Goal: Task Accomplishment & Management: Use online tool/utility

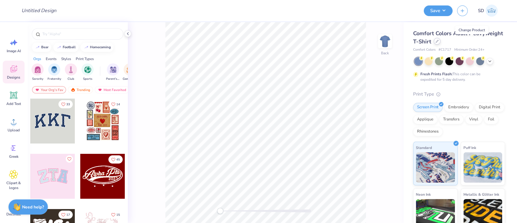
click at [439, 40] on icon at bounding box center [436, 41] width 3 height 3
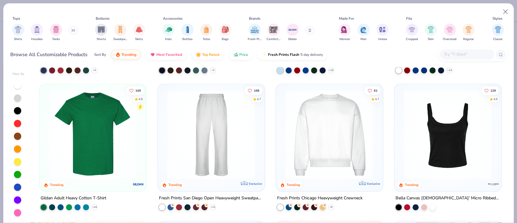
scroll to position [262, 0]
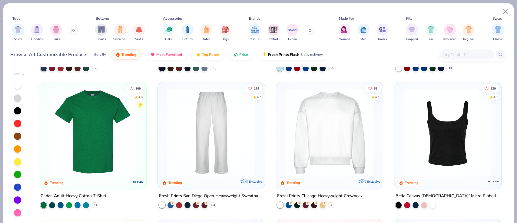
click at [316, 152] on img at bounding box center [329, 132] width 94 height 89
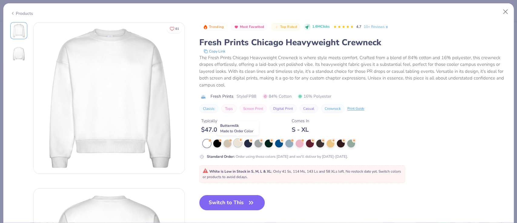
click at [239, 143] on div at bounding box center [238, 143] width 8 height 8
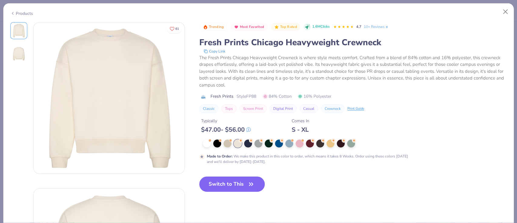
click at [228, 182] on button "Switch to This" at bounding box center [232, 183] width 66 height 15
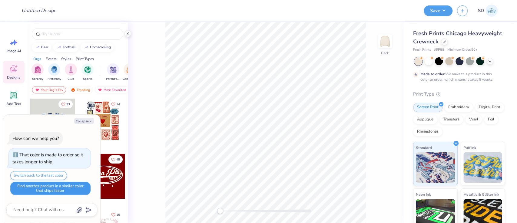
click at [59, 188] on button "Find another product in a similar color that ships faster" at bounding box center [50, 187] width 80 height 13
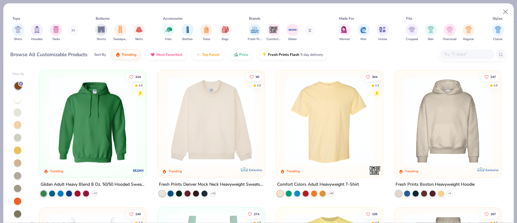
click at [196, 133] on img at bounding box center [211, 120] width 94 height 89
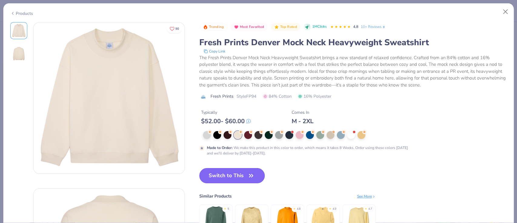
click at [226, 178] on button "Switch to This" at bounding box center [232, 175] width 66 height 15
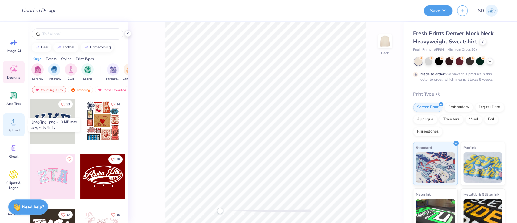
click at [10, 123] on icon at bounding box center [13, 121] width 9 height 9
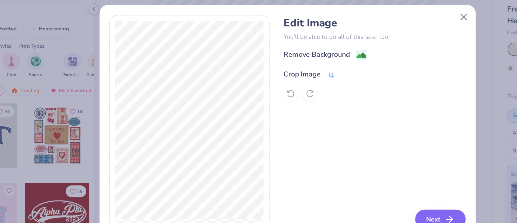
click at [280, 77] on div "Crop Image" at bounding box center [272, 78] width 26 height 7
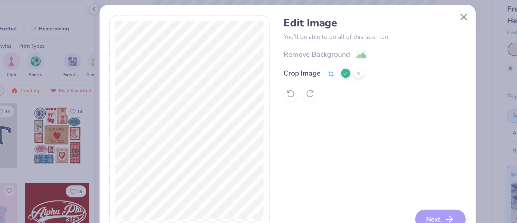
click at [194, 176] on div at bounding box center [194, 111] width 102 height 139
click at [301, 78] on icon at bounding box center [302, 78] width 4 height 4
click at [286, 64] on div "Remove Background" at bounding box center [282, 65] width 46 height 7
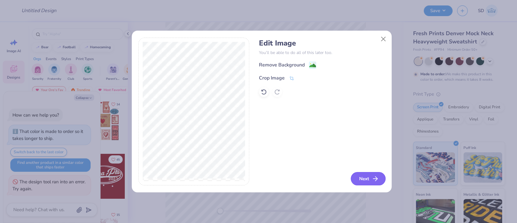
click at [366, 177] on button "Next" at bounding box center [368, 178] width 35 height 13
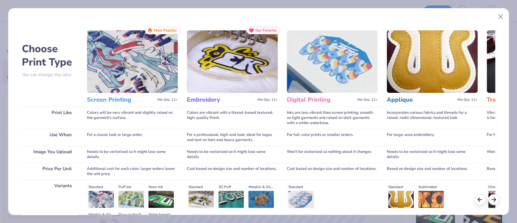
scroll to position [79, 0]
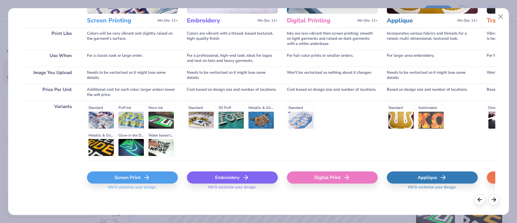
click at [125, 175] on div "Screen Print" at bounding box center [132, 177] width 91 height 12
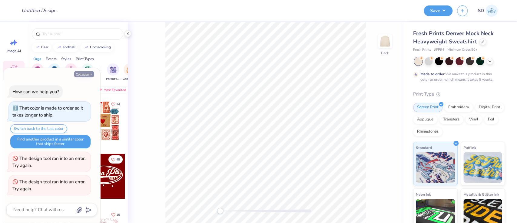
click at [80, 73] on button "Collapse" at bounding box center [84, 74] width 20 height 6
type textarea "x"
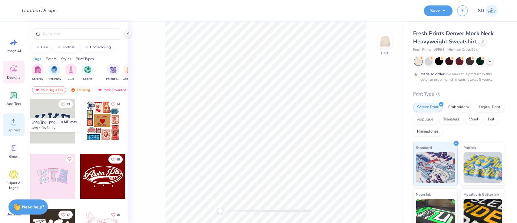
click at [20, 122] on div "Upload" at bounding box center [14, 124] width 22 height 23
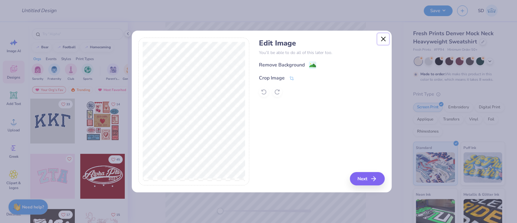
click at [381, 41] on button "Close" at bounding box center [383, 39] width 12 height 12
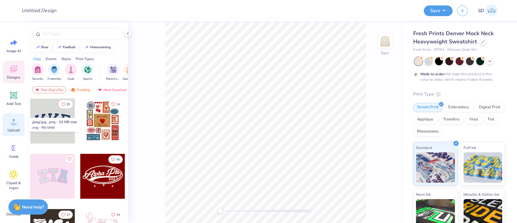
click at [10, 133] on div "Upload" at bounding box center [14, 124] width 22 height 23
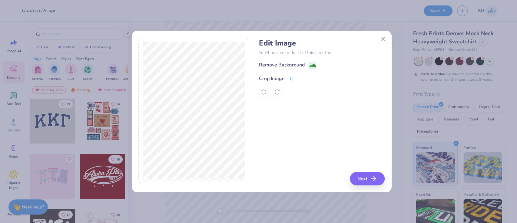
click at [278, 78] on div "Crop Image" at bounding box center [272, 78] width 26 height 7
click at [299, 78] on button at bounding box center [302, 77] width 6 height 6
click at [300, 65] on div "Remove Background" at bounding box center [282, 65] width 46 height 7
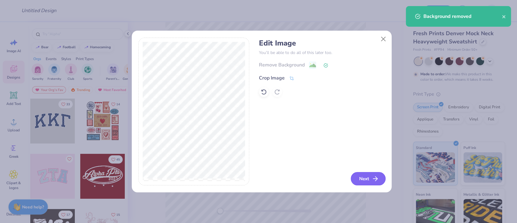
click at [367, 175] on button "Next" at bounding box center [368, 178] width 35 height 13
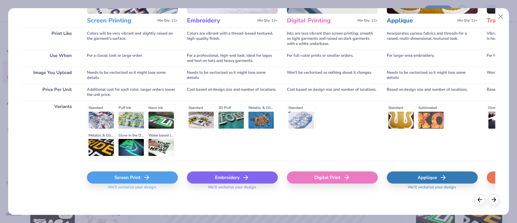
click at [128, 173] on div "Screen Print" at bounding box center [132, 177] width 91 height 12
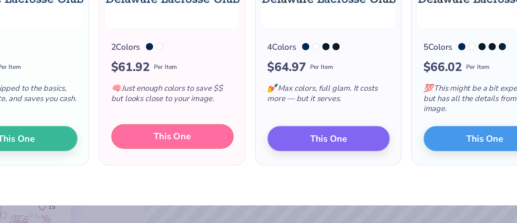
click at [166, 183] on button "This One" at bounding box center [179, 178] width 62 height 13
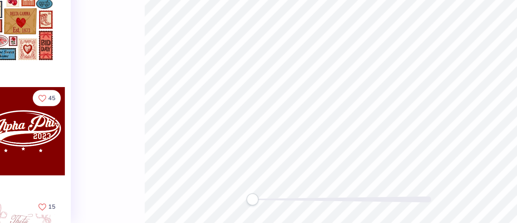
drag, startPoint x: 221, startPoint y: 211, endPoint x: 157, endPoint y: 215, distance: 64.0
click at [157, 215] on div "Back" at bounding box center [266, 122] width 276 height 200
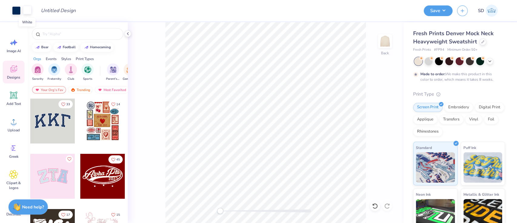
click at [28, 12] on div at bounding box center [27, 10] width 8 height 8
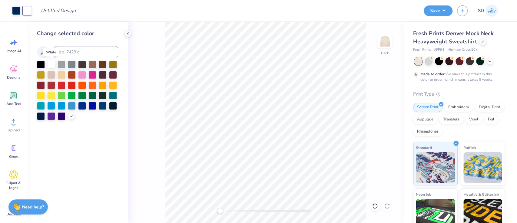
click at [51, 65] on div at bounding box center [51, 64] width 8 height 8
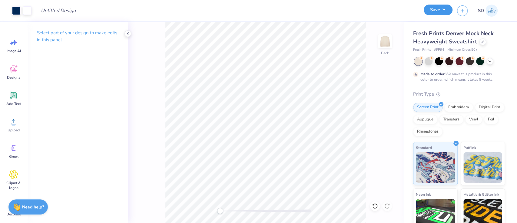
click at [441, 12] on button "Save" at bounding box center [438, 10] width 29 height 11
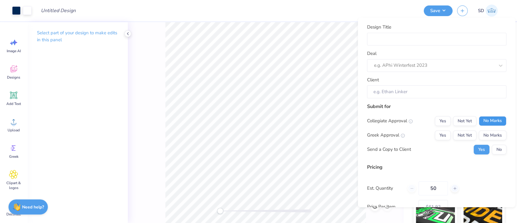
click at [490, 117] on button "No Marks" at bounding box center [492, 121] width 28 height 10
click at [488, 136] on button "No Marks" at bounding box center [492, 135] width 28 height 10
type input "$61.92"
click at [492, 152] on button "No" at bounding box center [499, 149] width 15 height 10
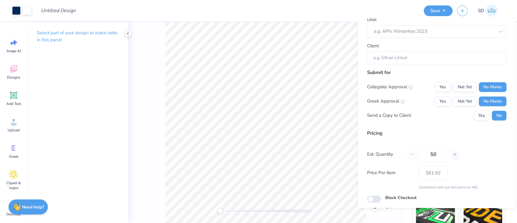
scroll to position [0, 0]
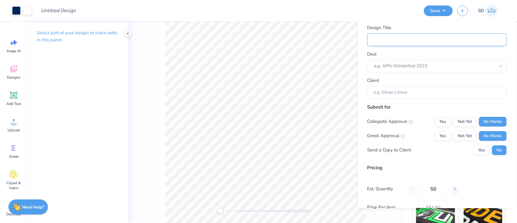
click at [432, 39] on input "Design Title" at bounding box center [436, 39] width 139 height 13
type input "L"
type input "La"
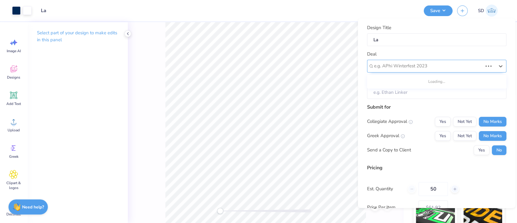
click at [402, 71] on div "e.g. APhi Winterfest 2023" at bounding box center [436, 66] width 139 height 13
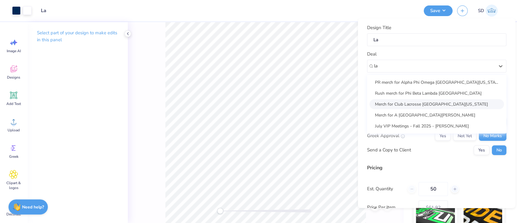
click at [421, 104] on div "Merch for Club Lacrosse [GEOGRAPHIC_DATA][US_STATE]" at bounding box center [436, 104] width 134 height 10
type input "la"
type input "[PERSON_NAME]"
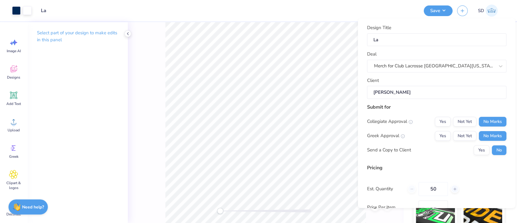
type input "$61.92"
click at [390, 39] on input "La" at bounding box center [436, 39] width 139 height 13
type input "L"
type input "M"
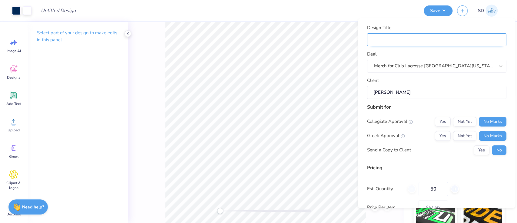
type input "M"
type input "Me"
type input "Mer"
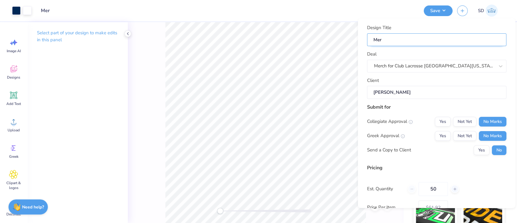
type input "Merc"
type input "Merch"
type input "Merch f"
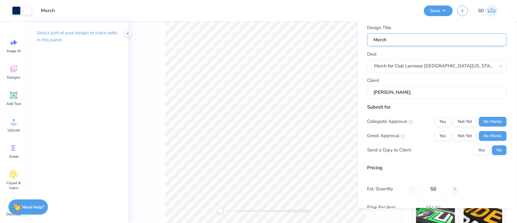
type input "Merch f"
type input "Merch fo"
type input "Merch for"
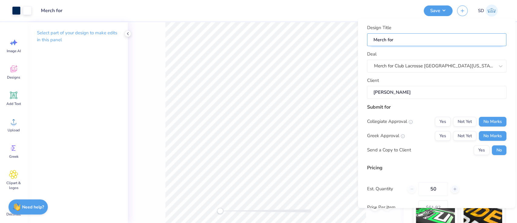
type input "Merch for c"
type input "Merch for cl"
type input "Merch for c"
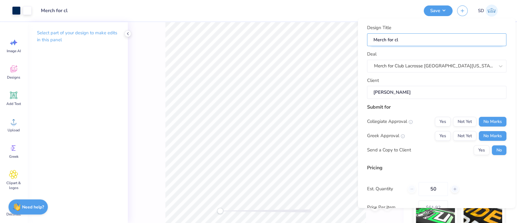
type input "Merch for c"
type input "Merch for"
type input "Merch"
type input "Merc"
type input "M"
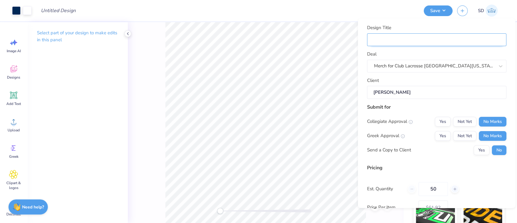
type input "C"
type input "Cl"
type input "Clu"
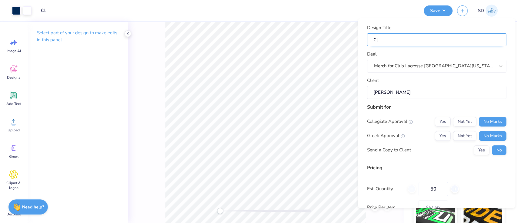
type input "Clu"
type input "Clun"
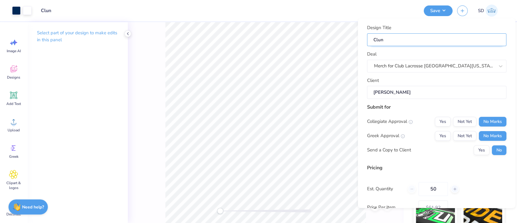
type input "Clun"
type input "Clu"
type input "Club"
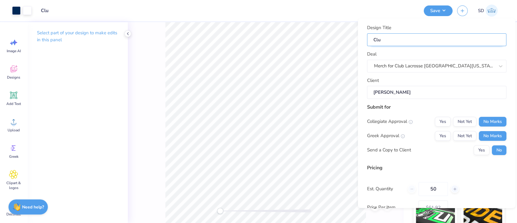
type input "Club"
type input "Cl"
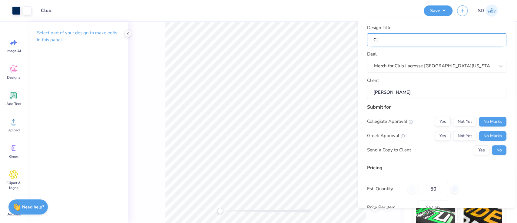
type input "C"
type input "M"
type input "Me"
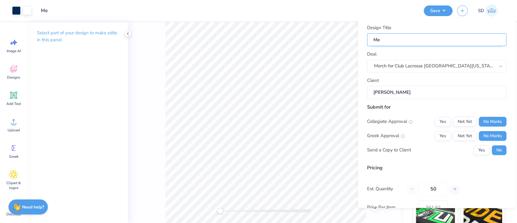
type input "Mer"
type input "Merc"
type input "Merch"
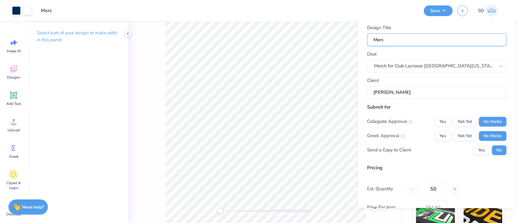
type input "Merch"
type input "Merch f"
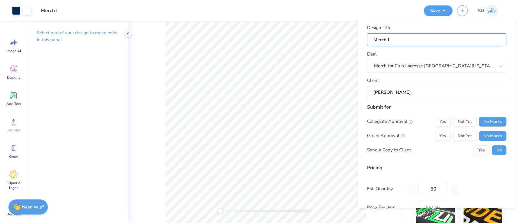
type input "Merch fo"
type input "Merch for"
type input "Merch for C"
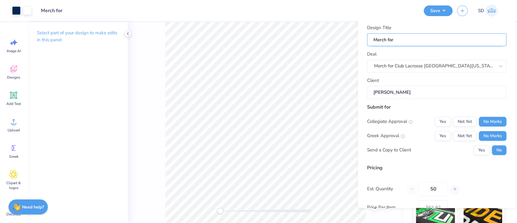
type input "Merch for C"
type input "Merch for Cl"
type input "Merch for Clu"
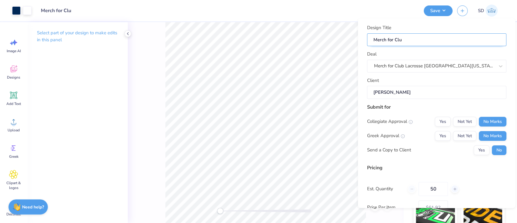
type input "Merch for Club"
type input "Merch for Club L"
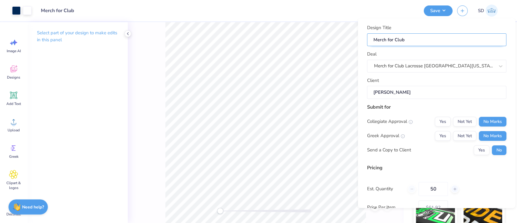
type input "Merch for Club L"
type input "Merch for Club La"
type input "Merch for Club Lac"
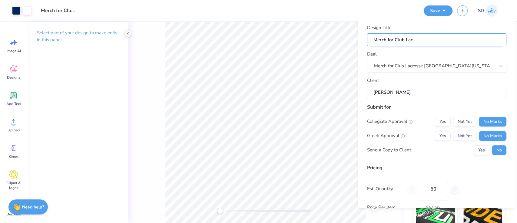
type input "Merch for Club Lacr"
type input "Merch for Club Lacro"
type input "Merch for Club Lacros"
type input "Merch for Club [PERSON_NAME]"
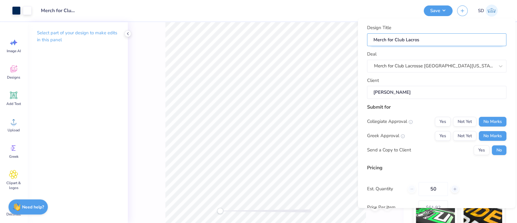
type input "Merch for Club [PERSON_NAME]"
type input "Merch for Club Lacrosse"
type input "Merch for Club Lacrosse,"
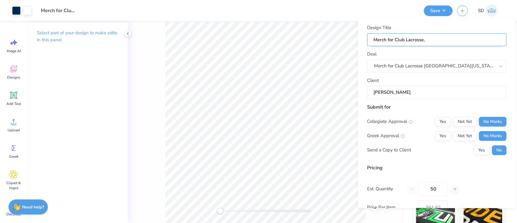
type input "Merch for Club Lacrosse,"
type input "Merch for Club Lacrosse, U"
type input "Merch for Club Lacrosse, UD"
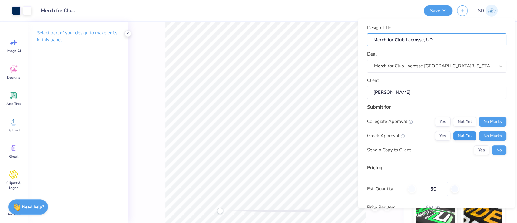
scroll to position [54, 0]
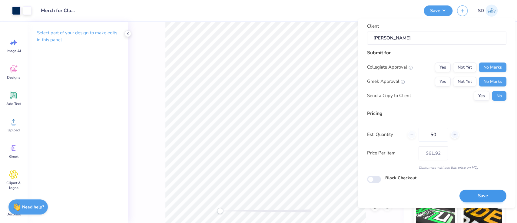
type input "Merch for Club Lacrosse, UD"
click at [486, 190] on button "Save" at bounding box center [482, 196] width 47 height 12
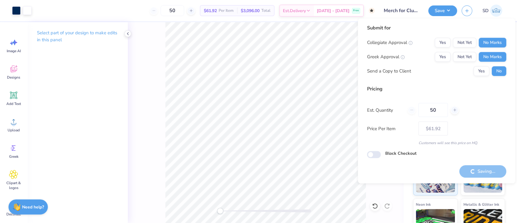
type input "– –"
checkbox input "true"
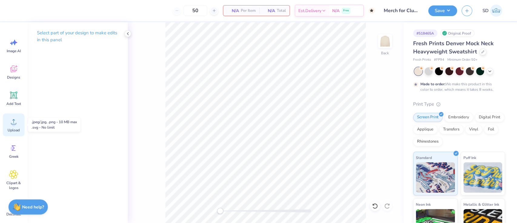
click at [16, 126] on div "Upload" at bounding box center [14, 124] width 22 height 23
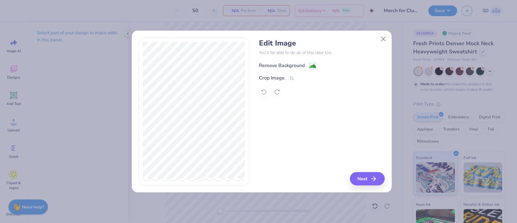
click at [293, 65] on div "Remove Background" at bounding box center [282, 65] width 46 height 7
click at [368, 178] on button "Next" at bounding box center [368, 178] width 35 height 13
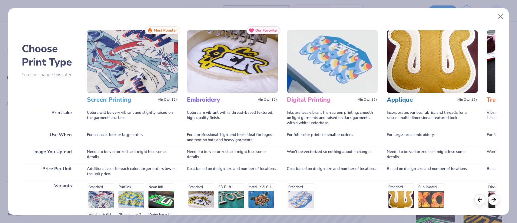
scroll to position [79, 0]
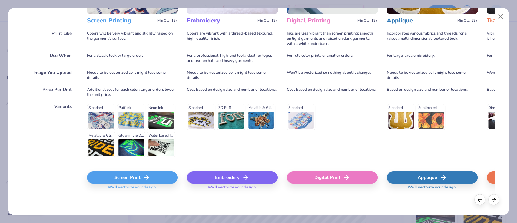
click at [134, 177] on div "Screen Print" at bounding box center [132, 177] width 91 height 12
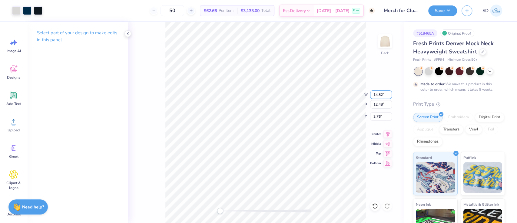
click at [365, 94] on div "Back W 14.82 14.82 " H 12.48 12.48 " Y 3.76 3.76 " Center Middle Top Bottom" at bounding box center [266, 122] width 276 height 200
type input "9.29"
type input "7.82"
type input "8.41"
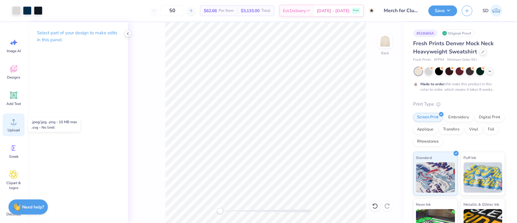
click at [5, 120] on div "Upload" at bounding box center [14, 124] width 22 height 23
click at [16, 128] on span "Upload" at bounding box center [14, 129] width 12 height 5
click at [14, 123] on circle at bounding box center [14, 124] width 4 height 4
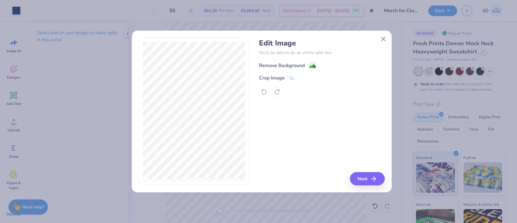
click at [284, 62] on div "Remove Background" at bounding box center [282, 65] width 46 height 7
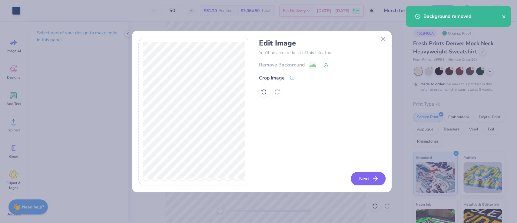
click at [372, 180] on icon "button" at bounding box center [375, 178] width 7 height 7
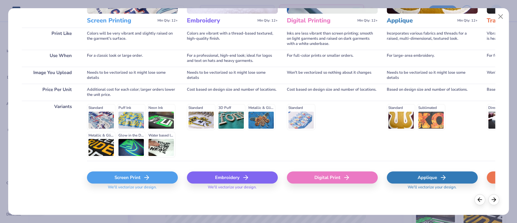
click at [117, 177] on div "Screen Print" at bounding box center [132, 177] width 91 height 12
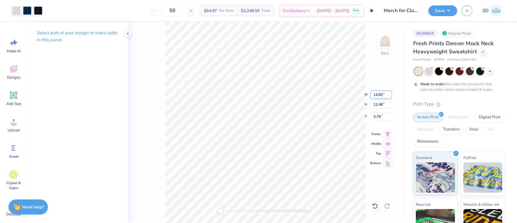
click at [377, 93] on input "14.82" at bounding box center [381, 94] width 22 height 8
type input "10.50"
type input "8.84"
type input "5.58"
type input "9.67"
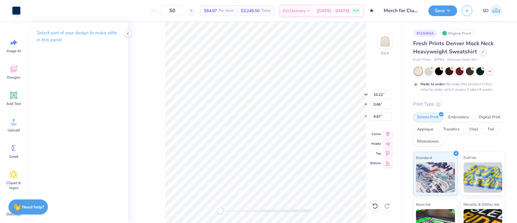
type input "13.63"
click at [290, 155] on li "Group" at bounding box center [291, 157] width 48 height 12
type input "10.50"
type input "8.84"
type input "0.84"
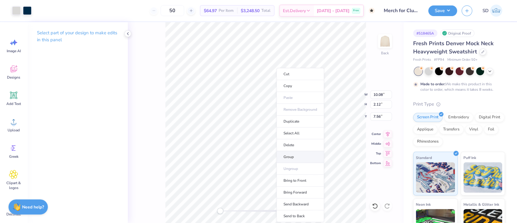
click at [298, 159] on li "Group" at bounding box center [300, 157] width 48 height 12
type input "10.22"
type input "0.66"
type input "13.63"
click at [382, 93] on input "10.08" at bounding box center [381, 94] width 22 height 8
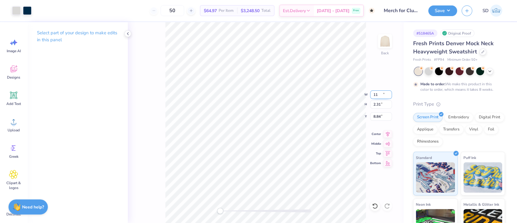
type input "11.00"
type input "2.31"
type input "8.84"
type input "12.00"
type input "2.52"
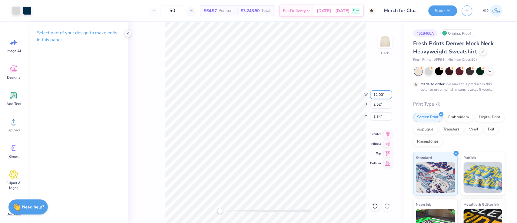
type input "8.74"
click at [377, 94] on input "12.00" at bounding box center [381, 94] width 22 height 8
type input "10.50"
type input "2.21"
type input "8.61"
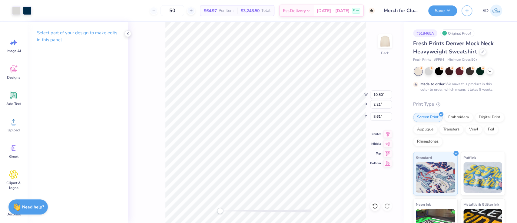
type input "10.22"
type input "0.66"
type input "7.80"
click at [383, 95] on input "10.50" at bounding box center [381, 94] width 22 height 8
type input "11.50"
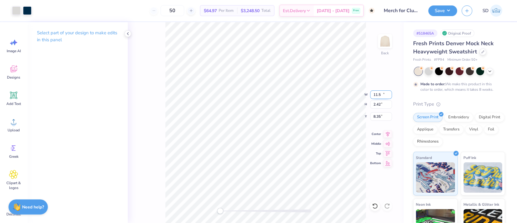
type input "2.42"
type input "8.35"
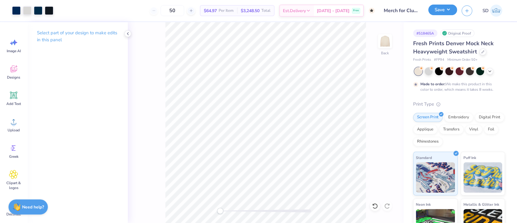
click at [436, 12] on button "Save" at bounding box center [442, 10] width 29 height 11
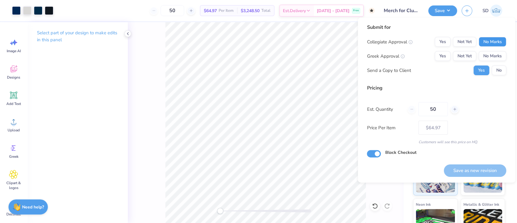
click at [485, 40] on button "No Marks" at bounding box center [492, 42] width 28 height 10
click at [489, 52] on button "No Marks" at bounding box center [492, 56] width 28 height 10
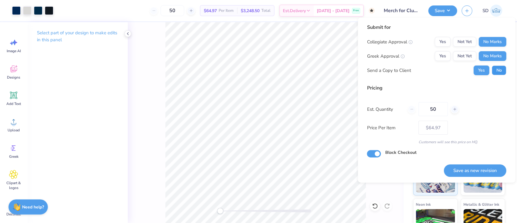
click at [499, 68] on button "No" at bounding box center [499, 70] width 15 height 10
click at [478, 164] on button "Save as new revision" at bounding box center [475, 170] width 62 height 12
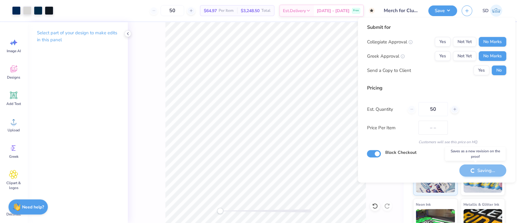
type input "$64.97"
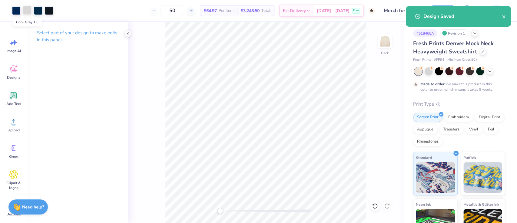
click at [28, 11] on div at bounding box center [27, 10] width 8 height 8
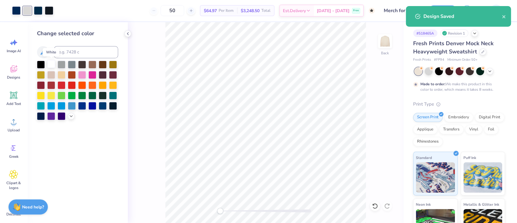
click at [53, 63] on div at bounding box center [51, 64] width 8 height 8
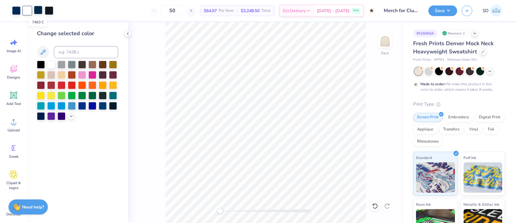
click at [39, 13] on div at bounding box center [38, 10] width 8 height 8
click at [78, 55] on input at bounding box center [86, 52] width 64 height 12
type input "295"
click at [41, 11] on div at bounding box center [38, 10] width 8 height 8
click at [68, 51] on input at bounding box center [86, 52] width 64 height 12
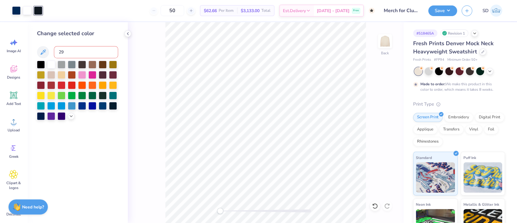
type input "295"
click at [440, 15] on div "Save" at bounding box center [442, 10] width 29 height 11
click at [440, 11] on button "Save" at bounding box center [442, 10] width 29 height 11
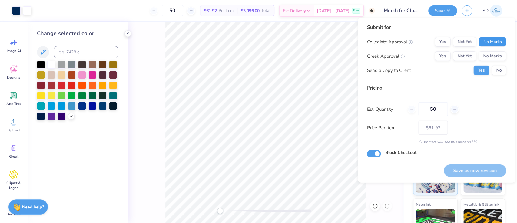
click at [498, 39] on button "No Marks" at bounding box center [492, 42] width 28 height 10
click at [496, 55] on button "No Marks" at bounding box center [492, 56] width 28 height 10
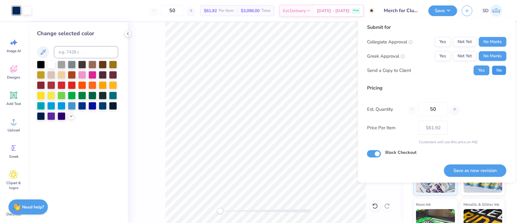
click at [498, 73] on button "No" at bounding box center [499, 70] width 15 height 10
click at [470, 167] on button "Save as new revision" at bounding box center [475, 170] width 62 height 12
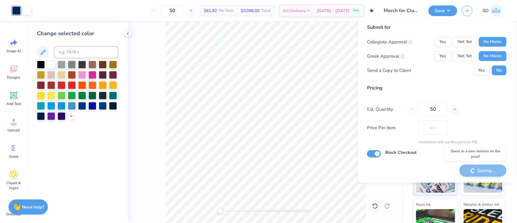
type input "$61.92"
